Goal: Information Seeking & Learning: Learn about a topic

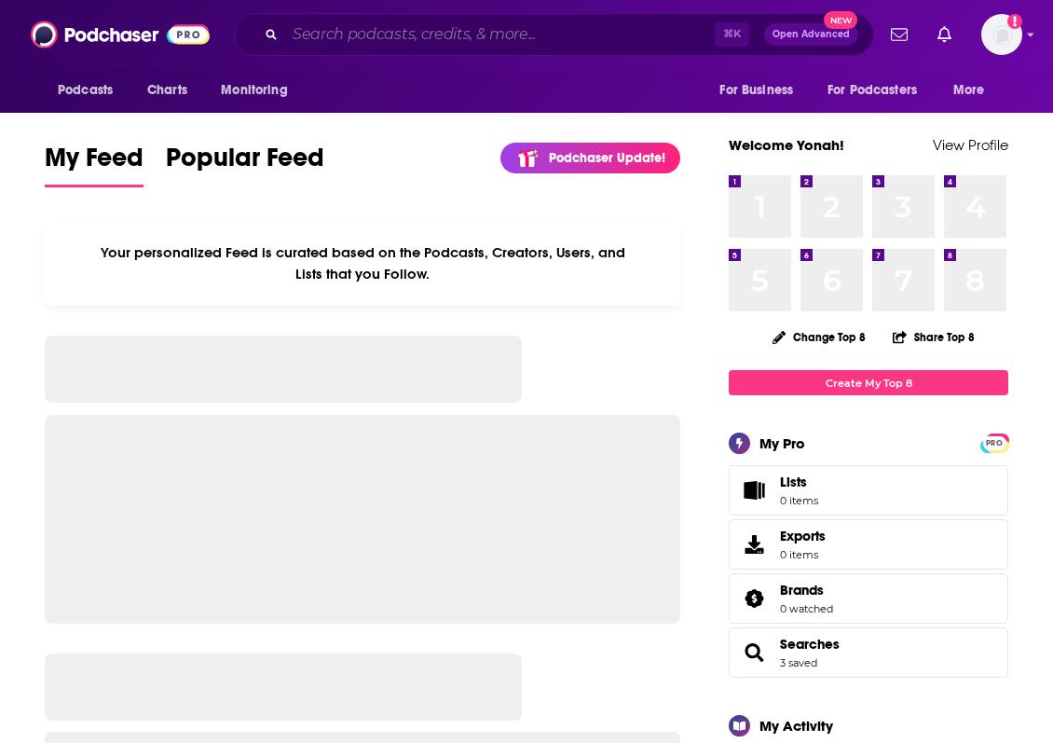
click at [468, 40] on input "Search podcasts, credits, & more..." at bounding box center [500, 35] width 430 height 30
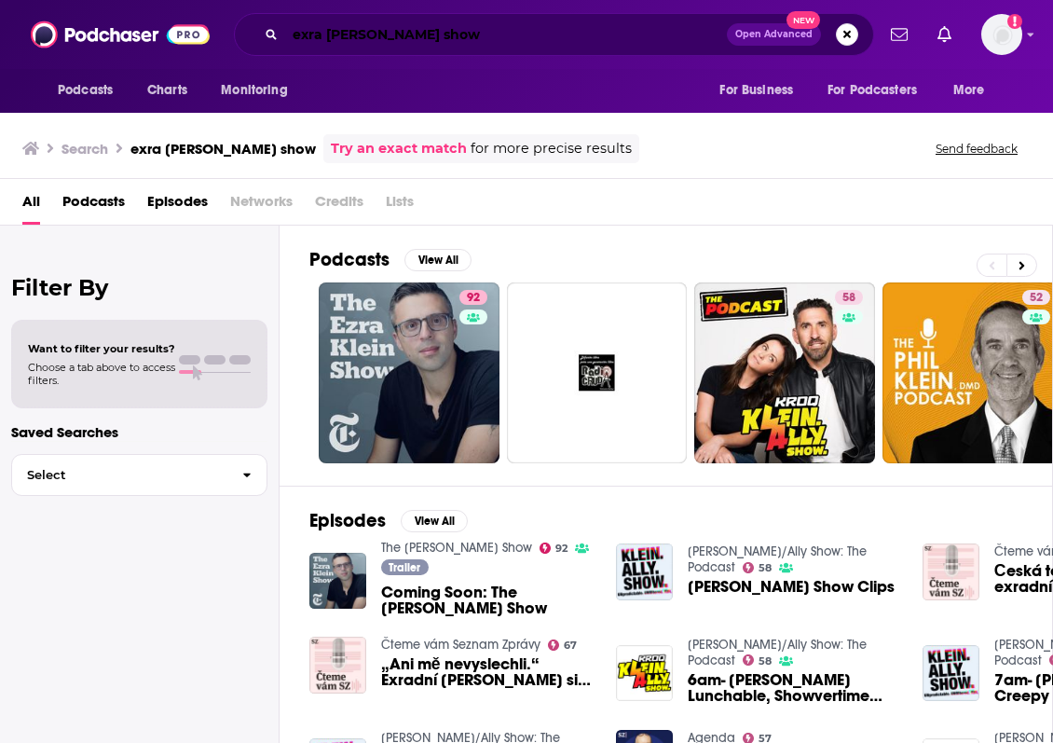
click at [421, 34] on input "exra [PERSON_NAME] show" at bounding box center [506, 35] width 442 height 30
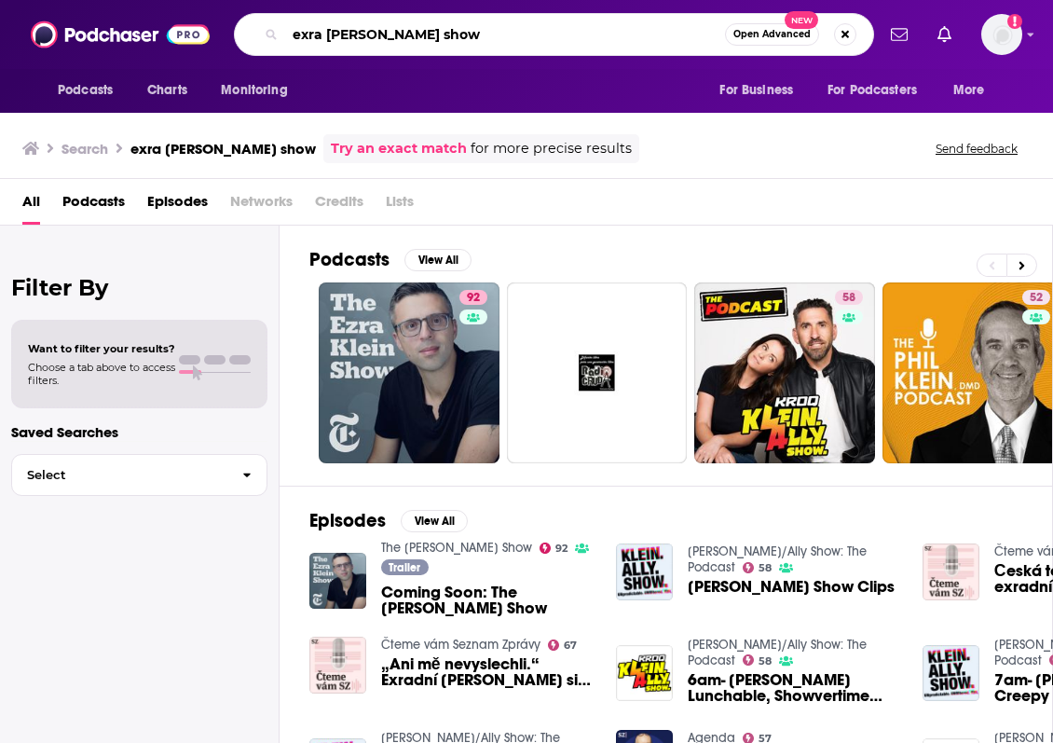
click at [421, 34] on input "exra [PERSON_NAME] show" at bounding box center [505, 35] width 440 height 30
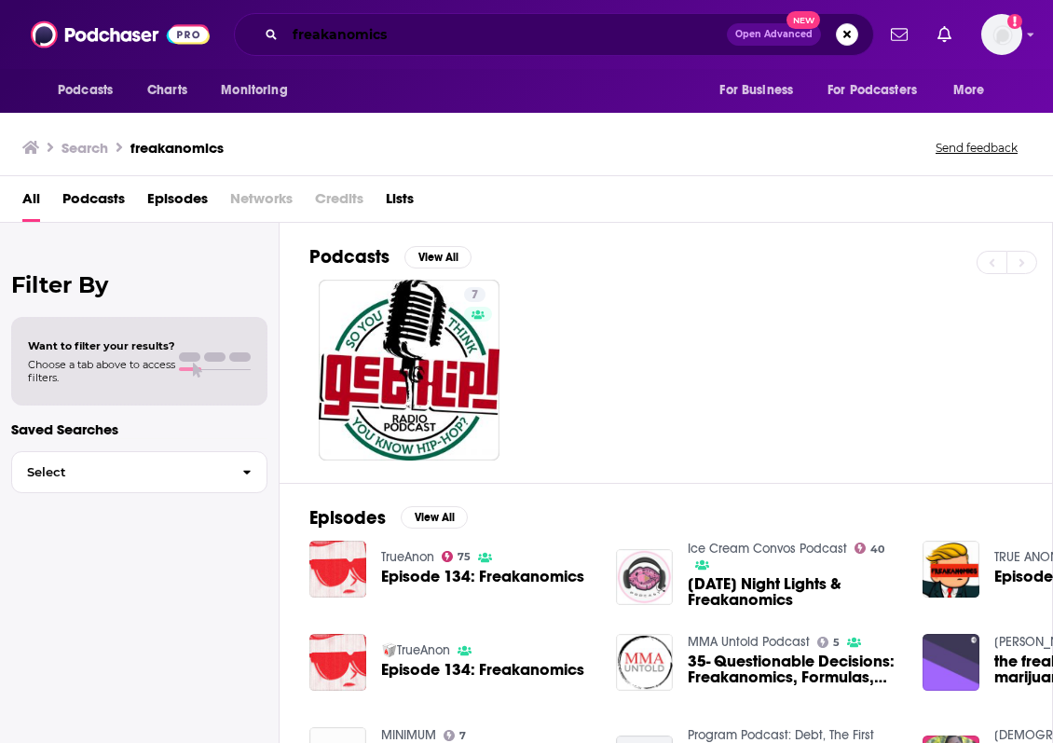
click at [337, 37] on input "freakanomics" at bounding box center [506, 35] width 442 height 30
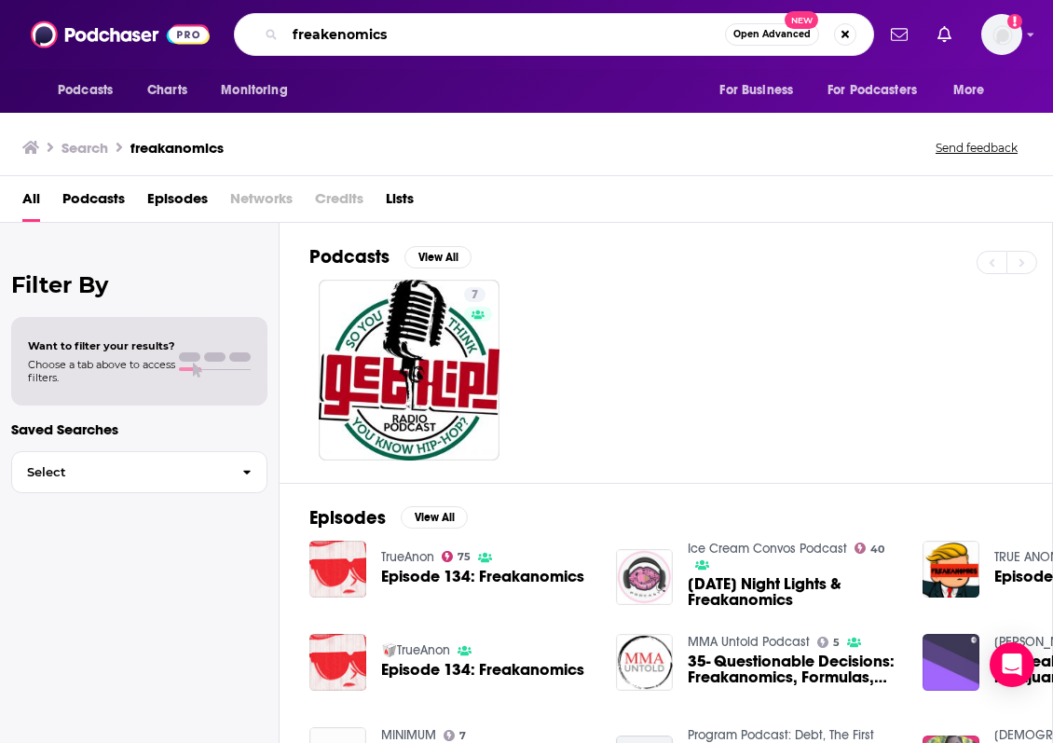
type input "freakenomics"
